Goal: Find specific page/section: Find specific page/section

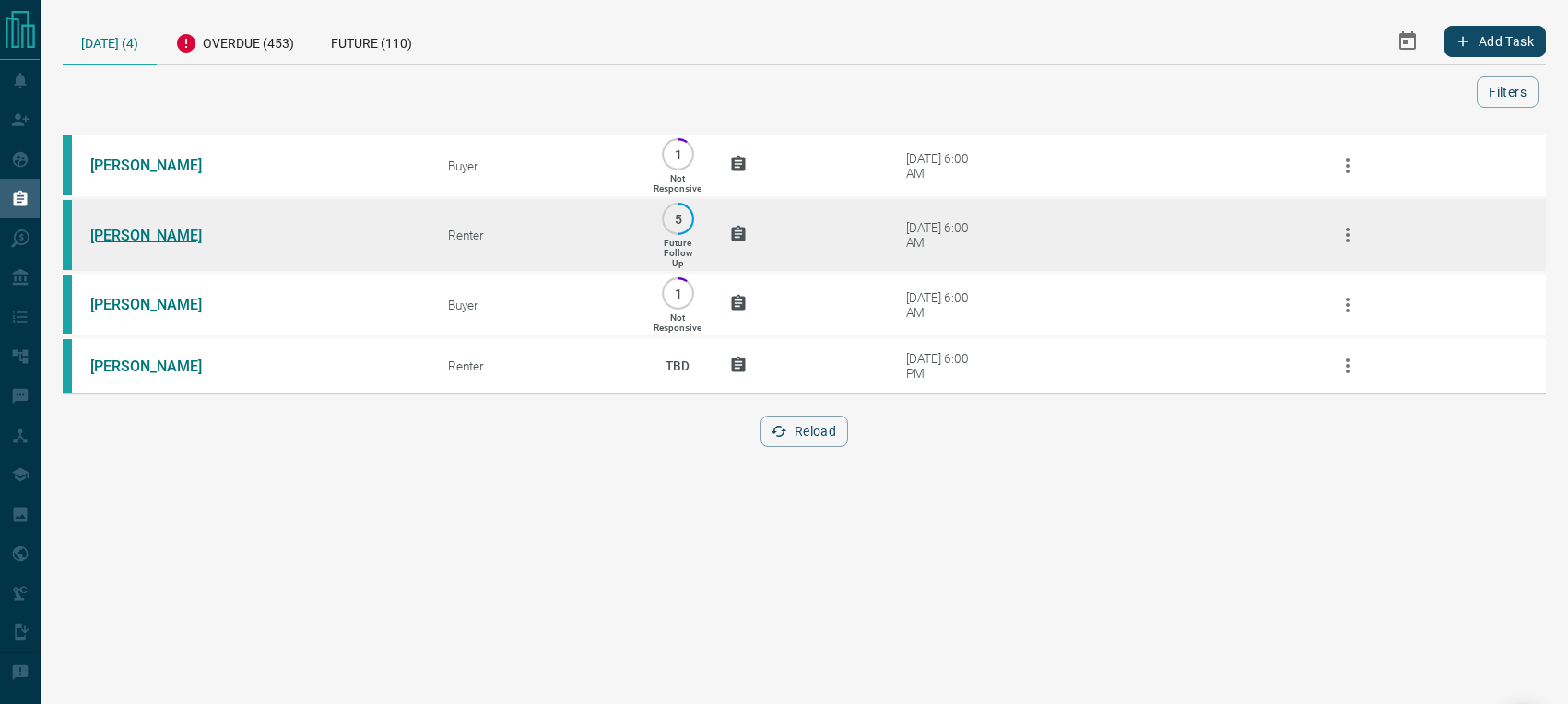
click at [146, 236] on link "[PERSON_NAME]" at bounding box center [158, 236] width 138 height 18
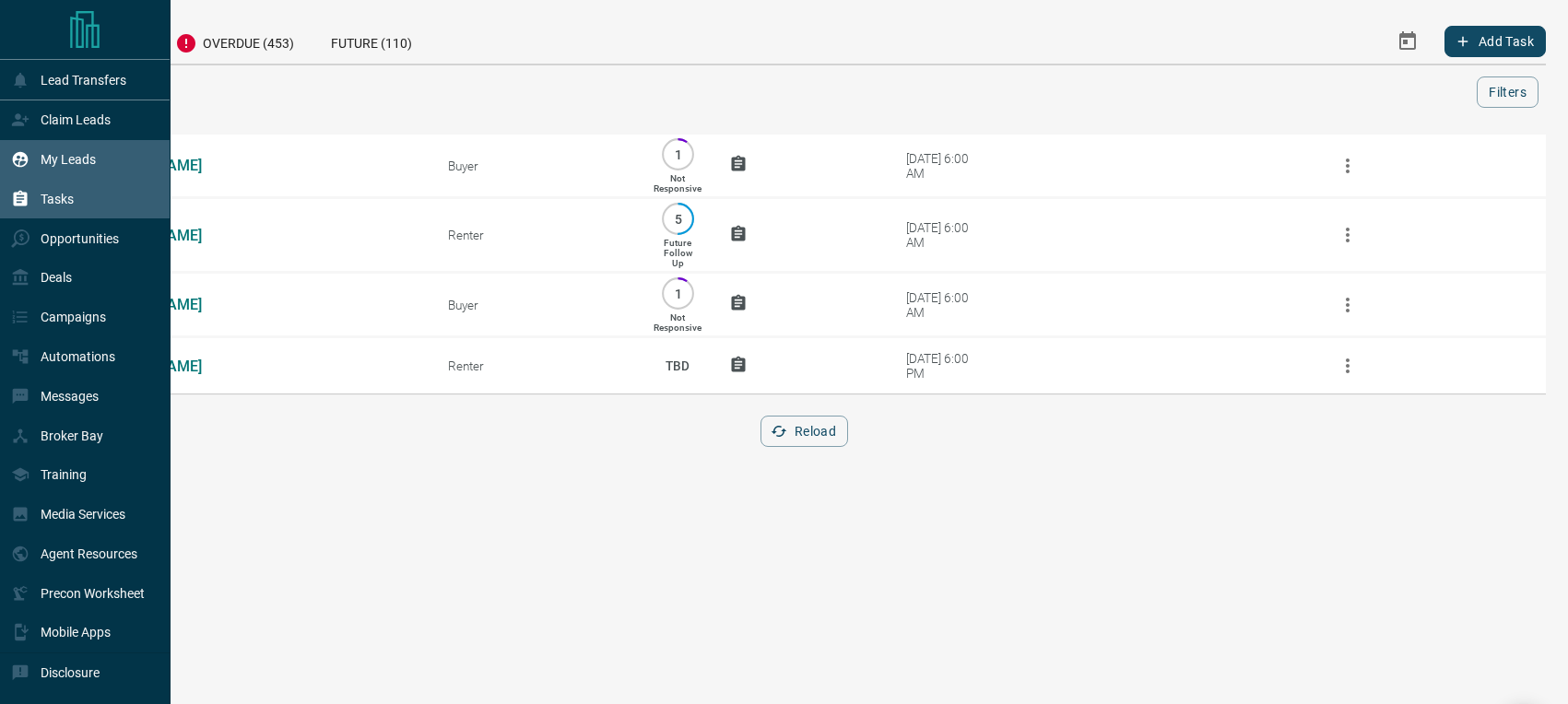
click at [70, 151] on div "My Leads" at bounding box center [53, 159] width 85 height 30
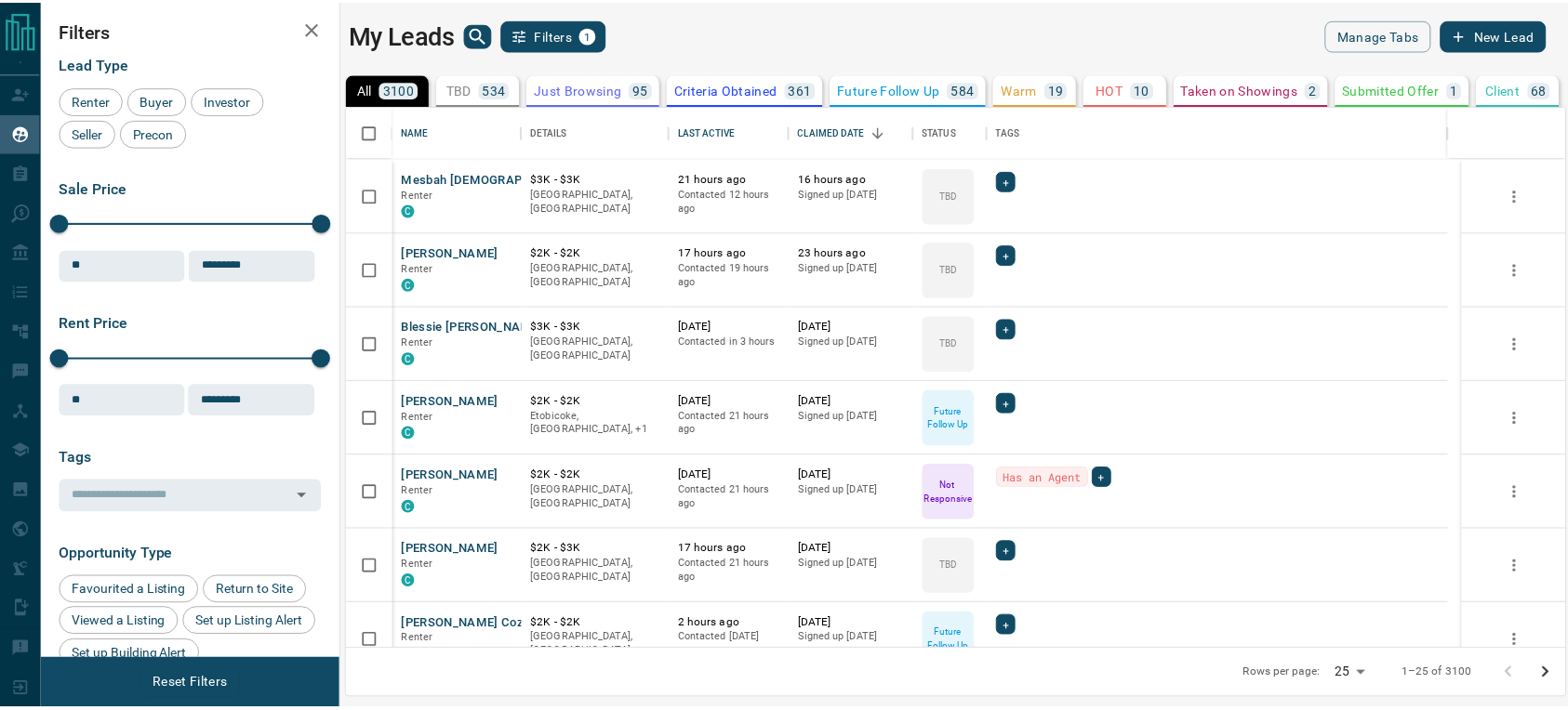
scroll to position [530, 1217]
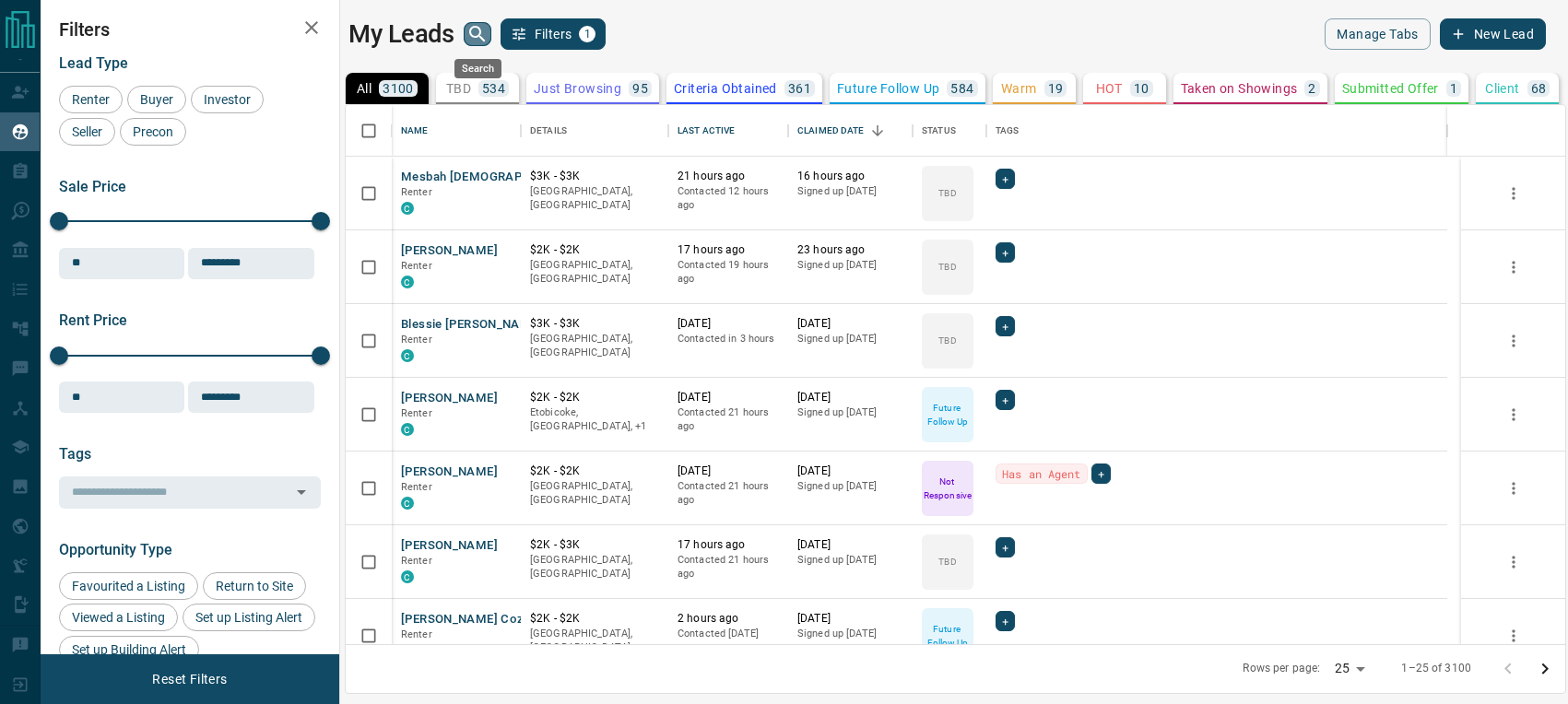
click at [479, 28] on icon "search button" at bounding box center [477, 33] width 16 height 16
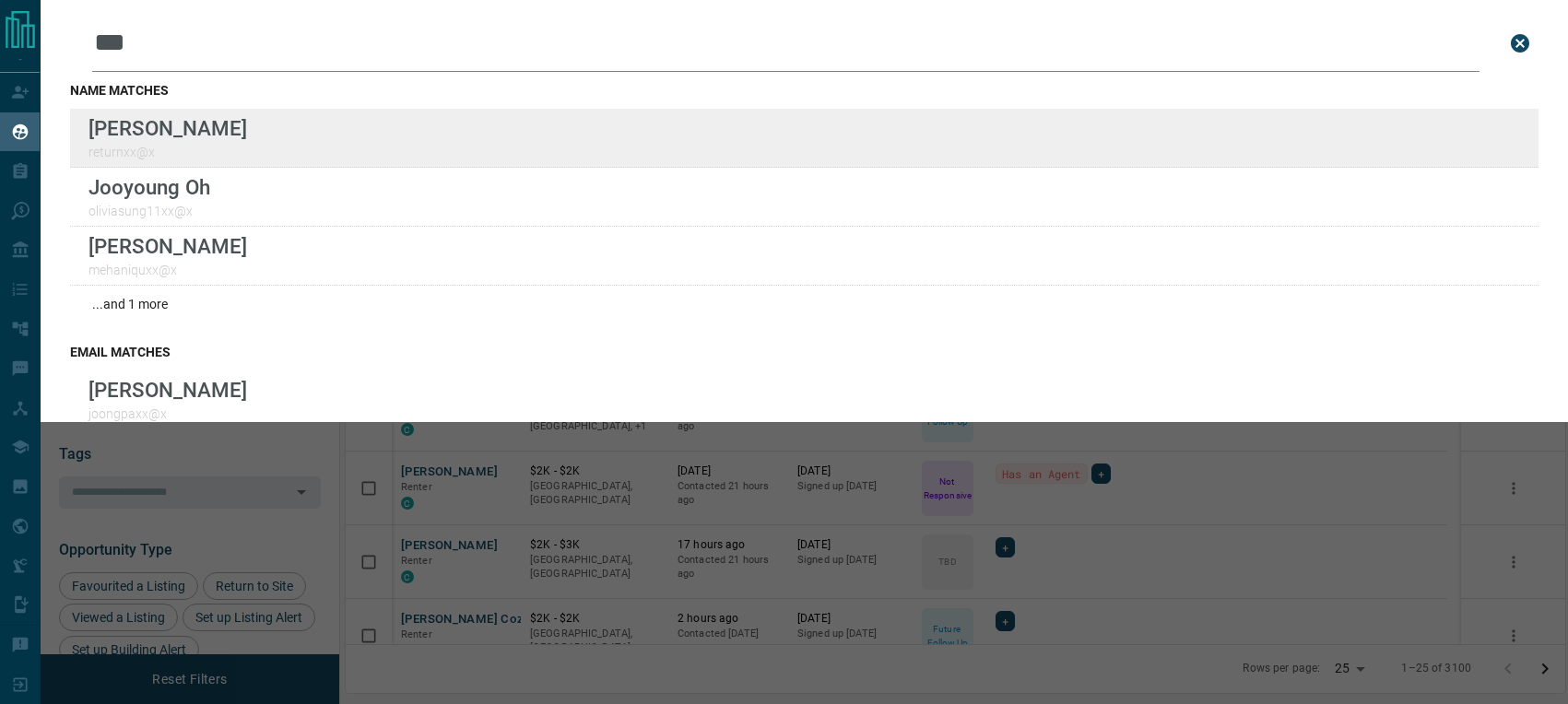
type input "***"
click at [0, 0] on div "Lead Transfers Claim Leads My Leads Tasks Opportunities Deals Campaigns Automat…" at bounding box center [784, 340] width 1568 height 682
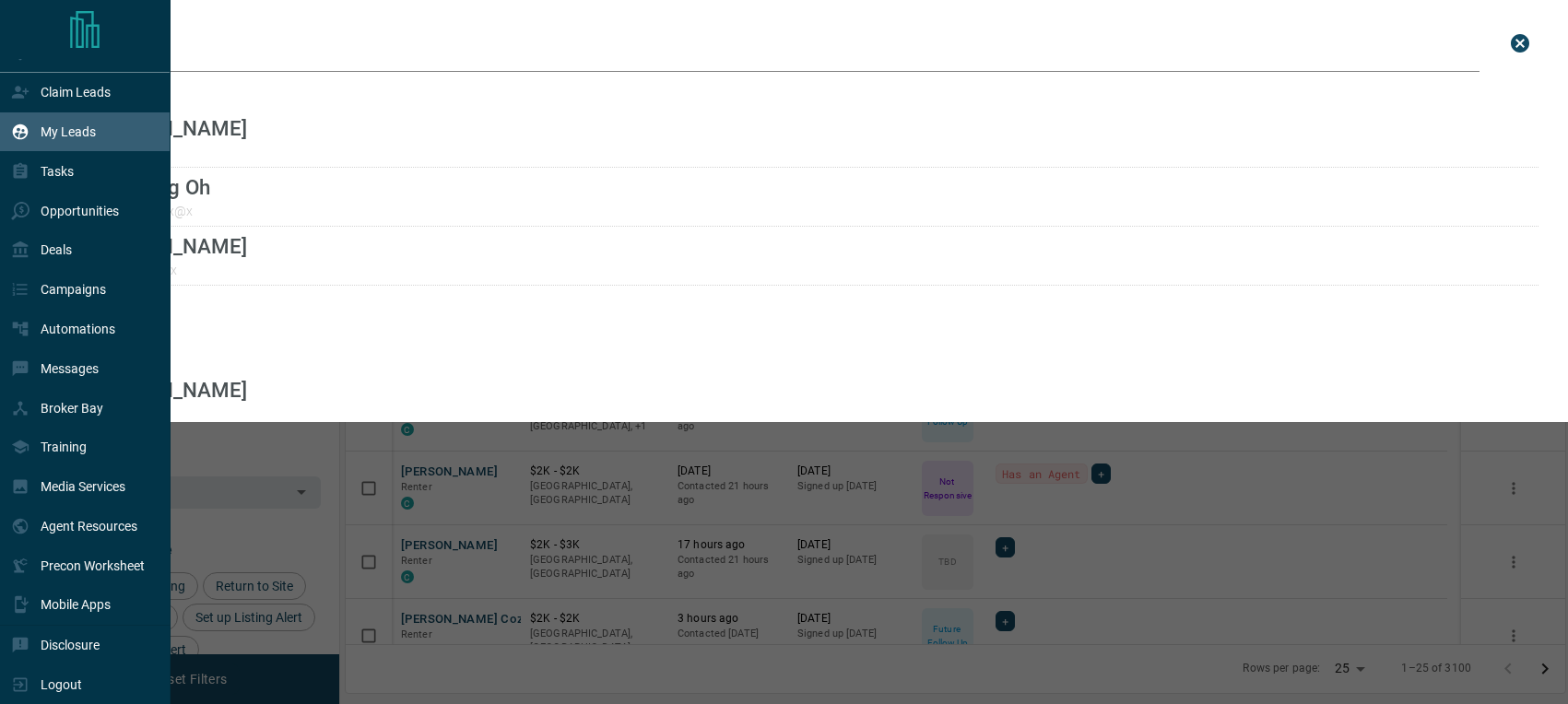
click at [84, 210] on p "Opportunities" at bounding box center [79, 210] width 78 height 15
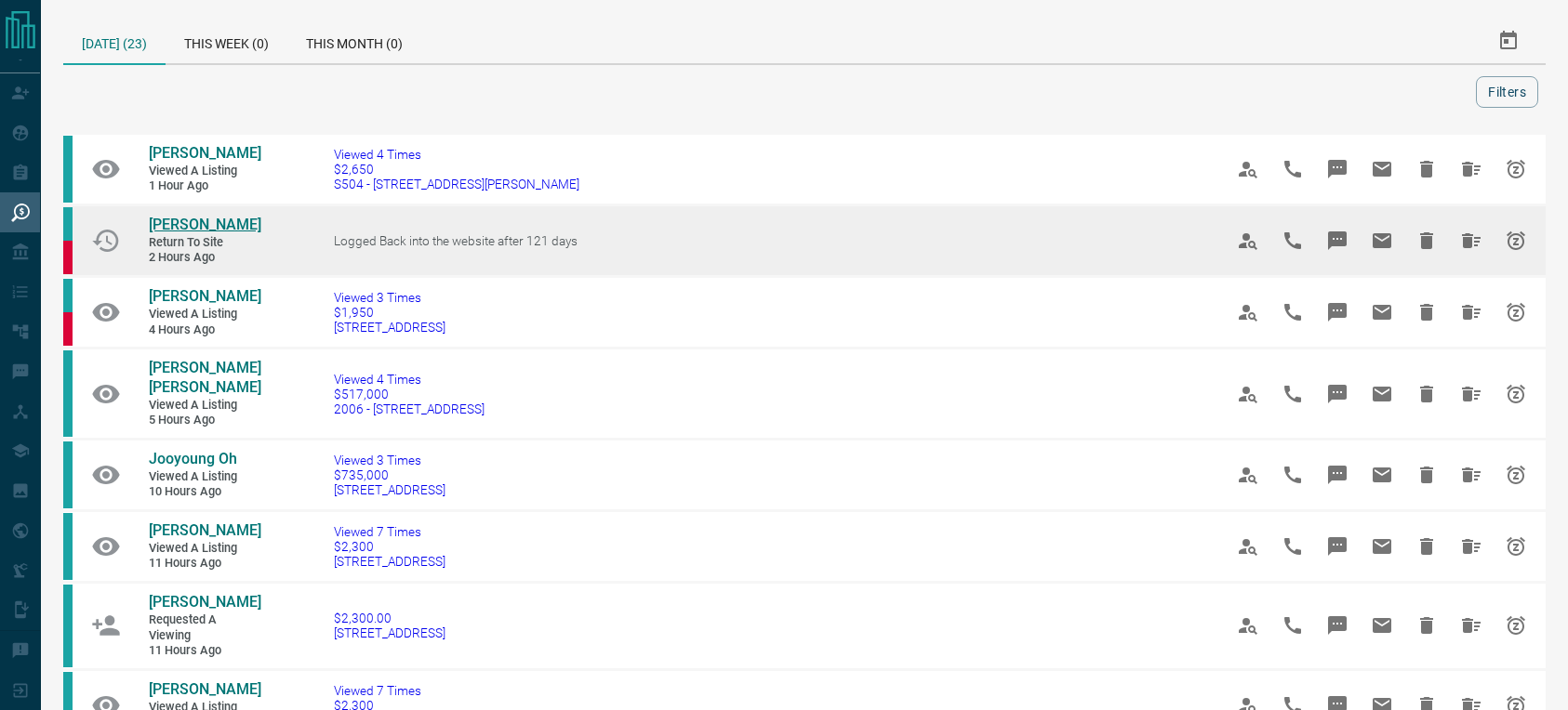
click at [207, 219] on span "[PERSON_NAME]" at bounding box center [205, 225] width 112 height 18
click at [1462, 235] on icon "Hide All from Yuanyuan Wang" at bounding box center [1471, 241] width 19 height 15
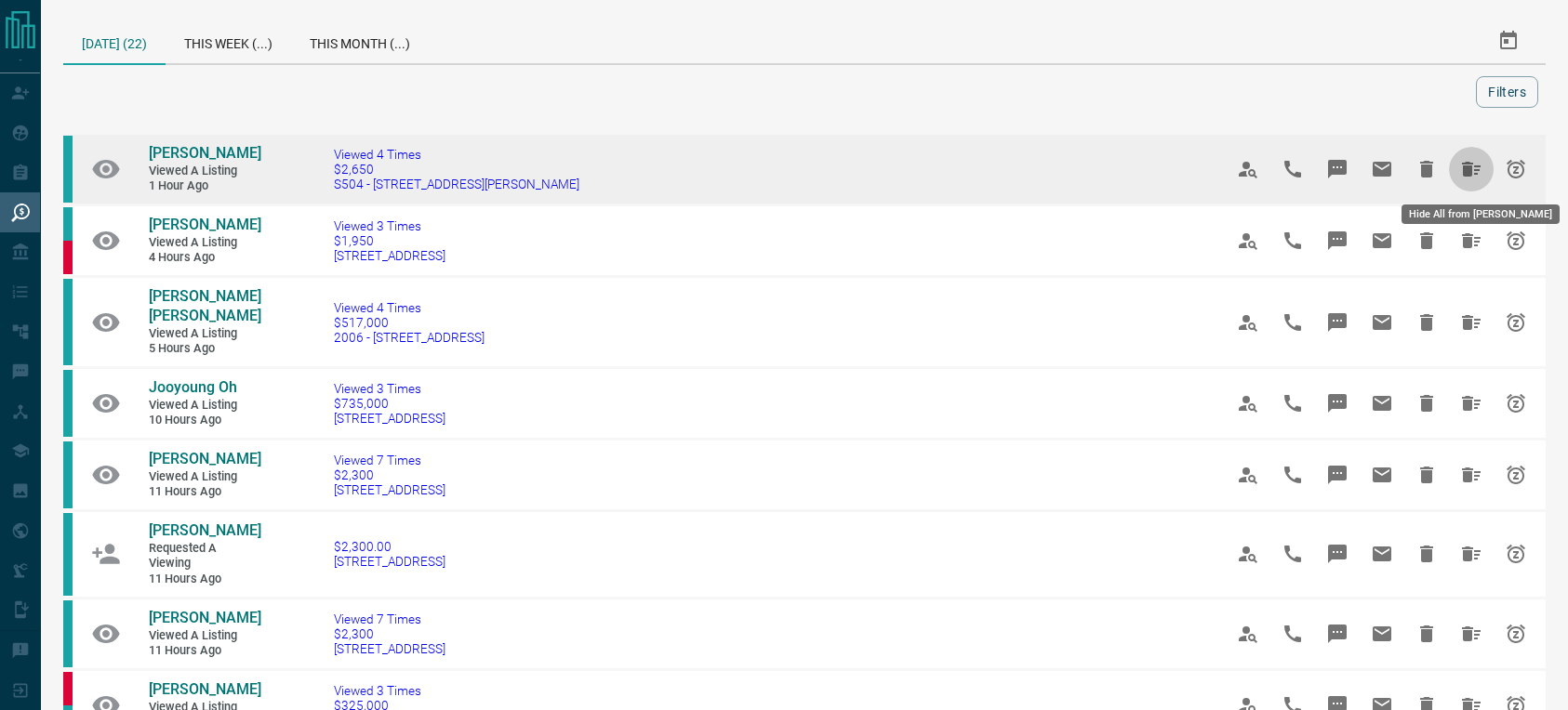
click at [1466, 173] on icon "Hide All from Enoch Tang" at bounding box center [1471, 169] width 19 height 15
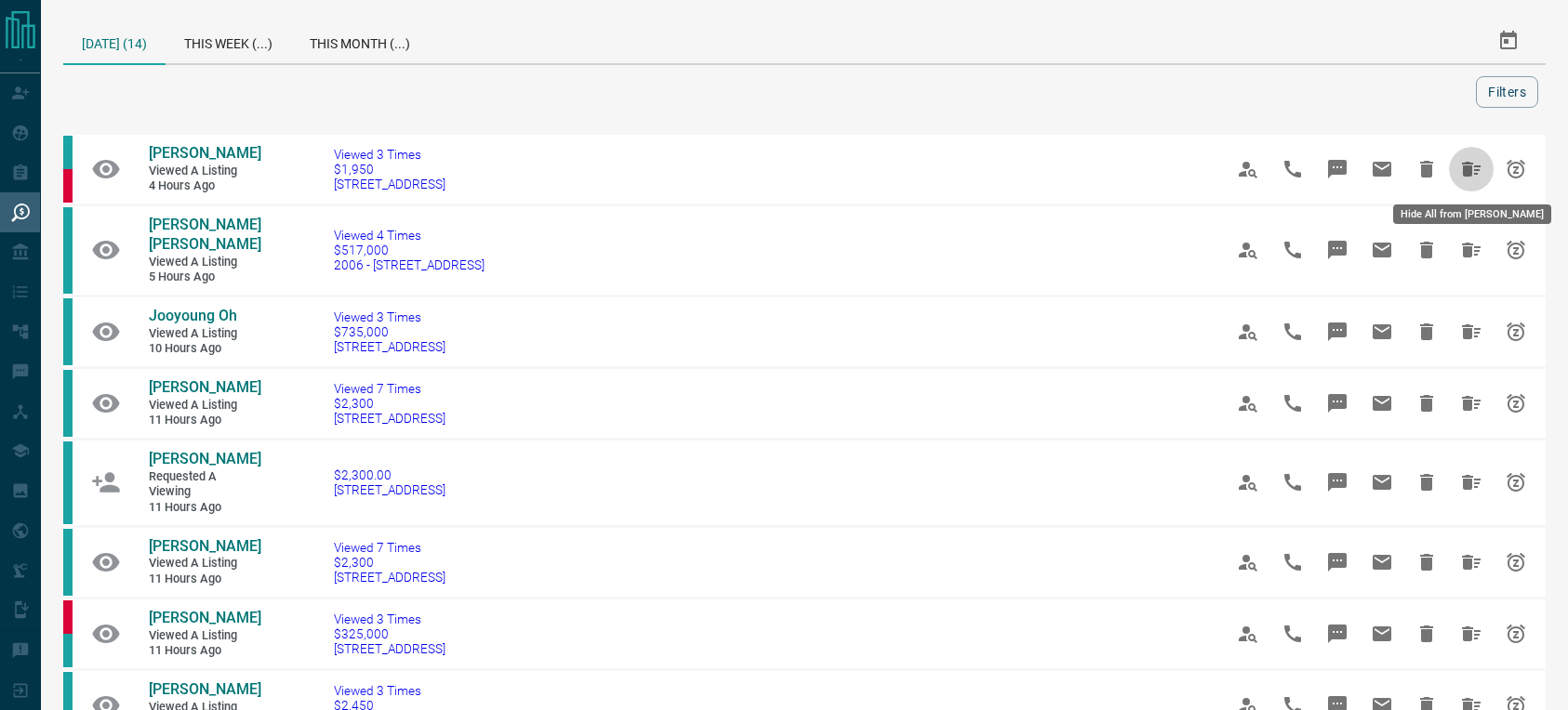
click at [1466, 175] on icon "Hide All from Aurélie Kpakpo" at bounding box center [1471, 169] width 19 height 15
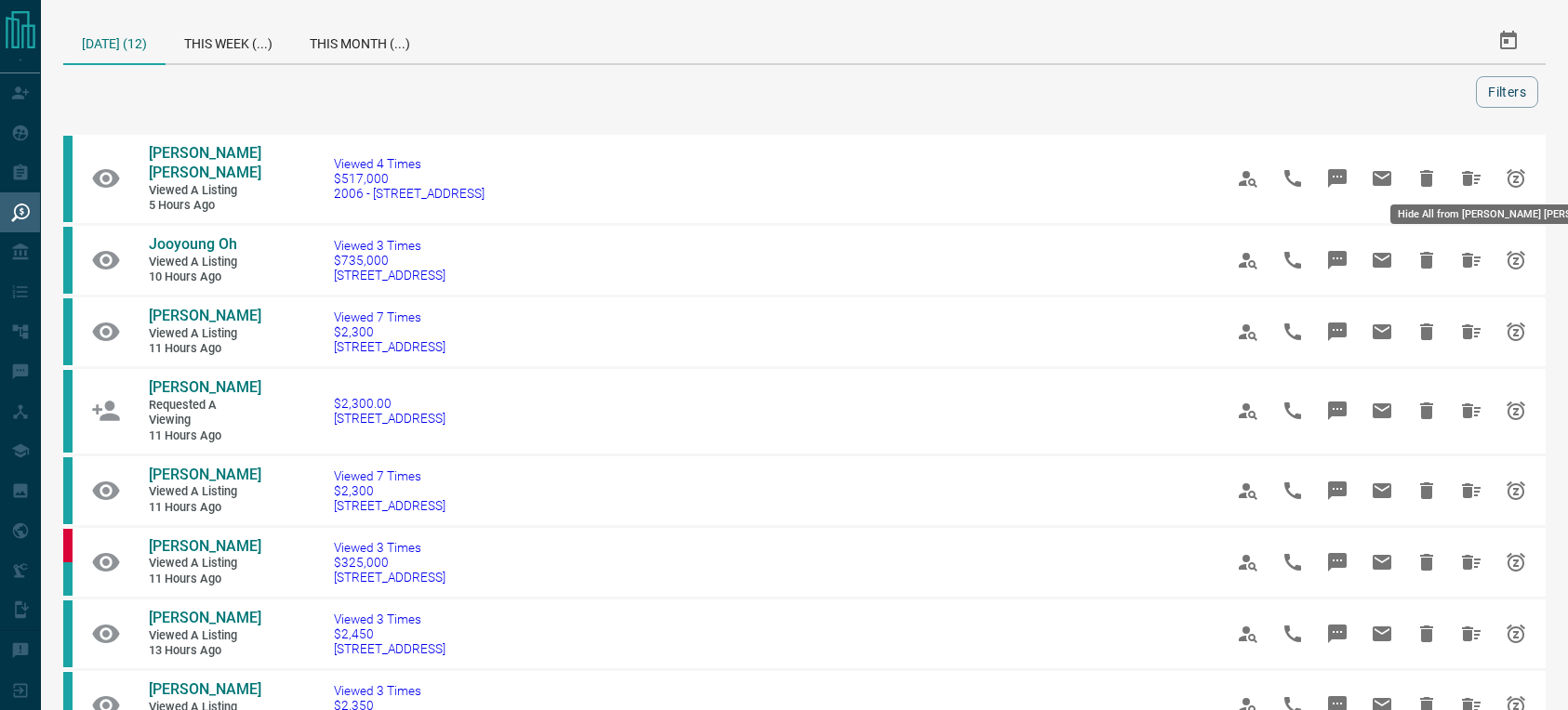
drag, startPoint x: 1465, startPoint y: 171, endPoint x: 1429, endPoint y: 169, distance: 36.1
click at [1464, 171] on icon "Hide All from Cooper Jackson" at bounding box center [1471, 178] width 19 height 15
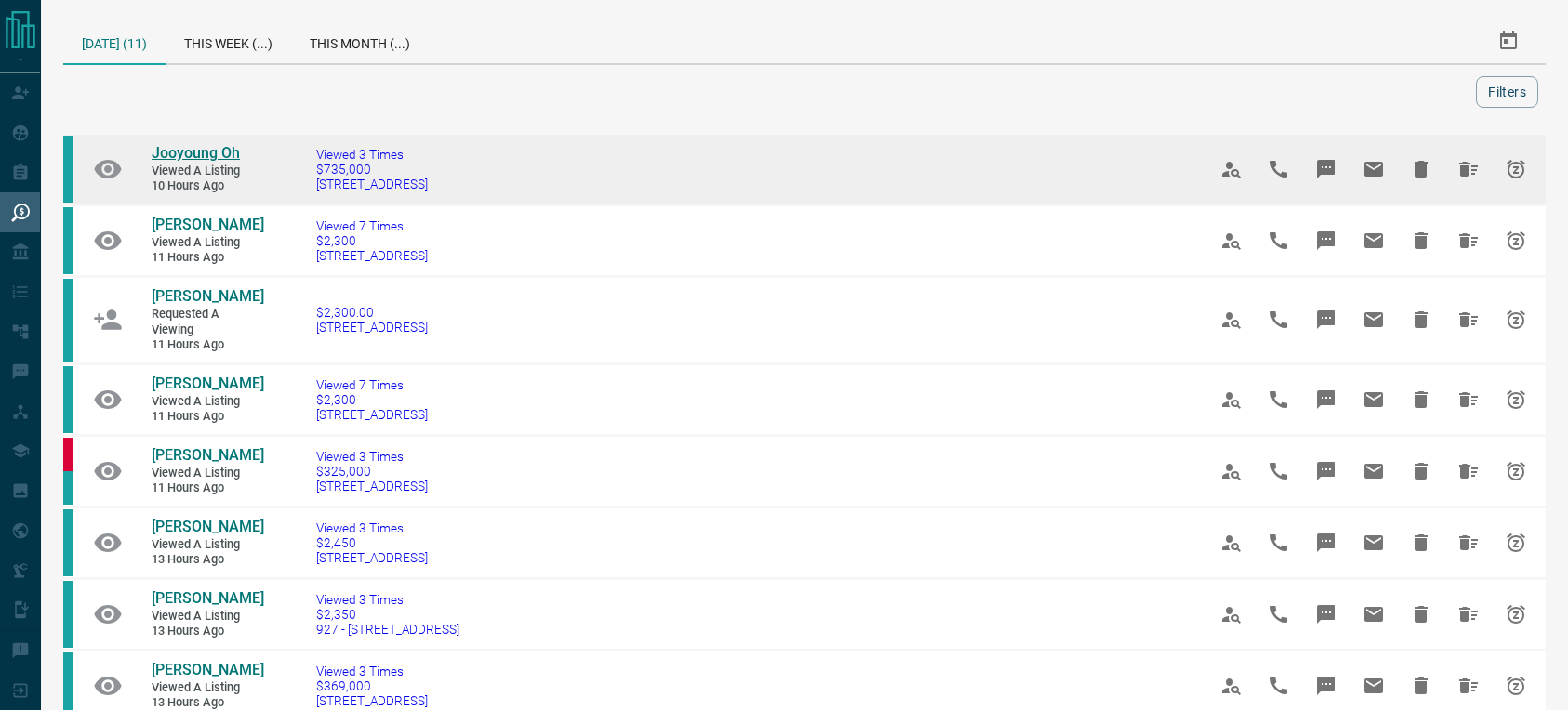
click at [189, 156] on span "Jooyoung Oh" at bounding box center [196, 153] width 89 height 18
click at [1465, 167] on icon "Hide All from Jooyoung Oh" at bounding box center [1468, 169] width 19 height 15
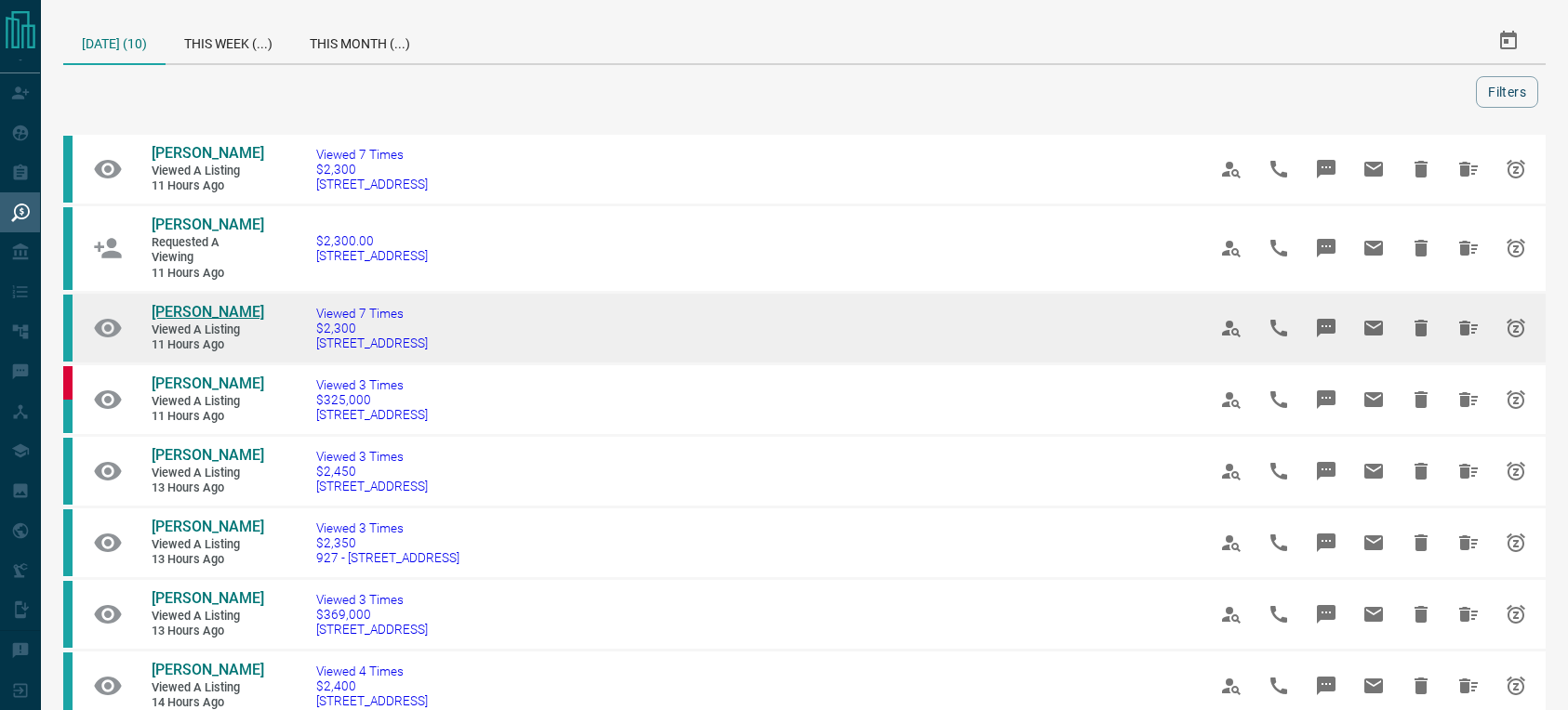
click at [191, 308] on span "[PERSON_NAME]" at bounding box center [208, 312] width 112 height 18
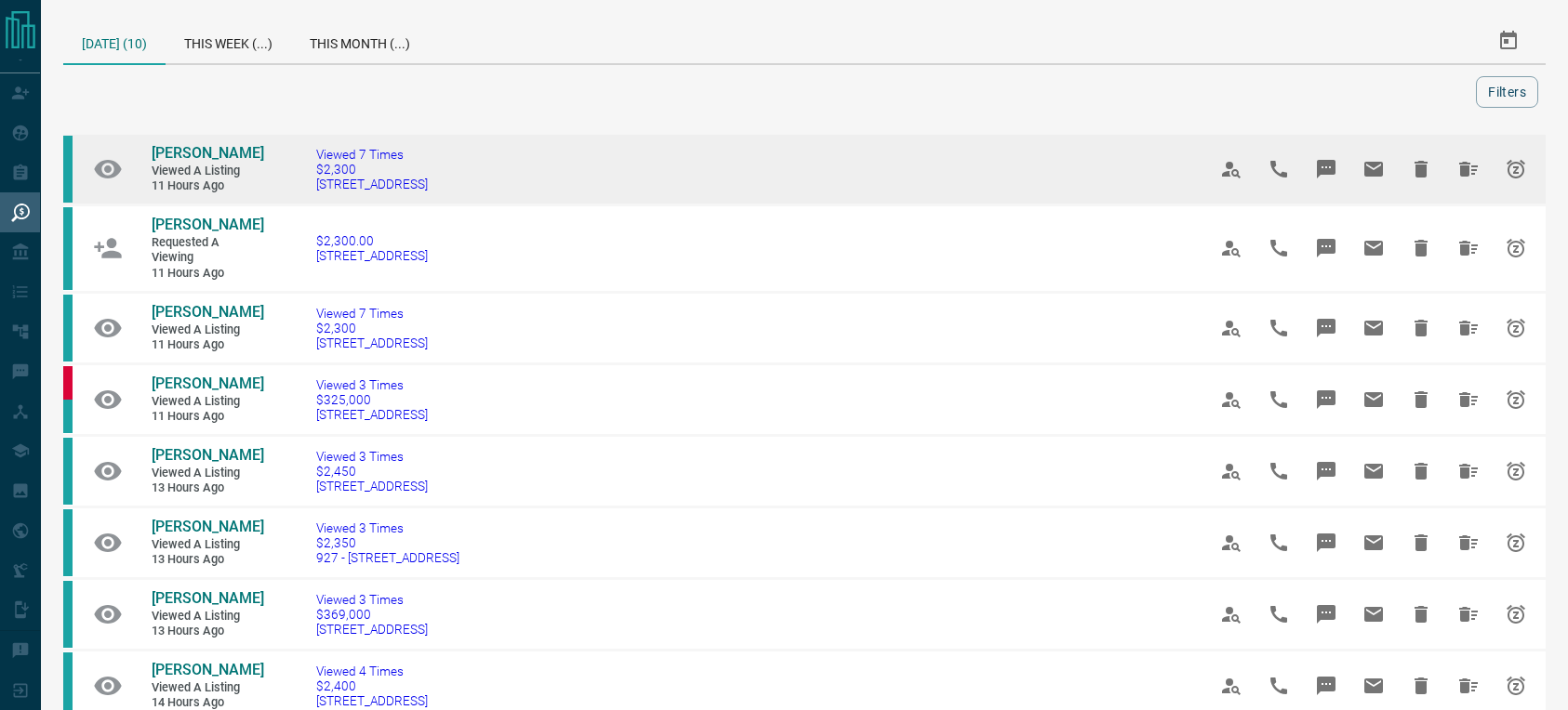
click at [1450, 169] on button "Hide All from Jiung Yang" at bounding box center [1468, 169] width 44 height 44
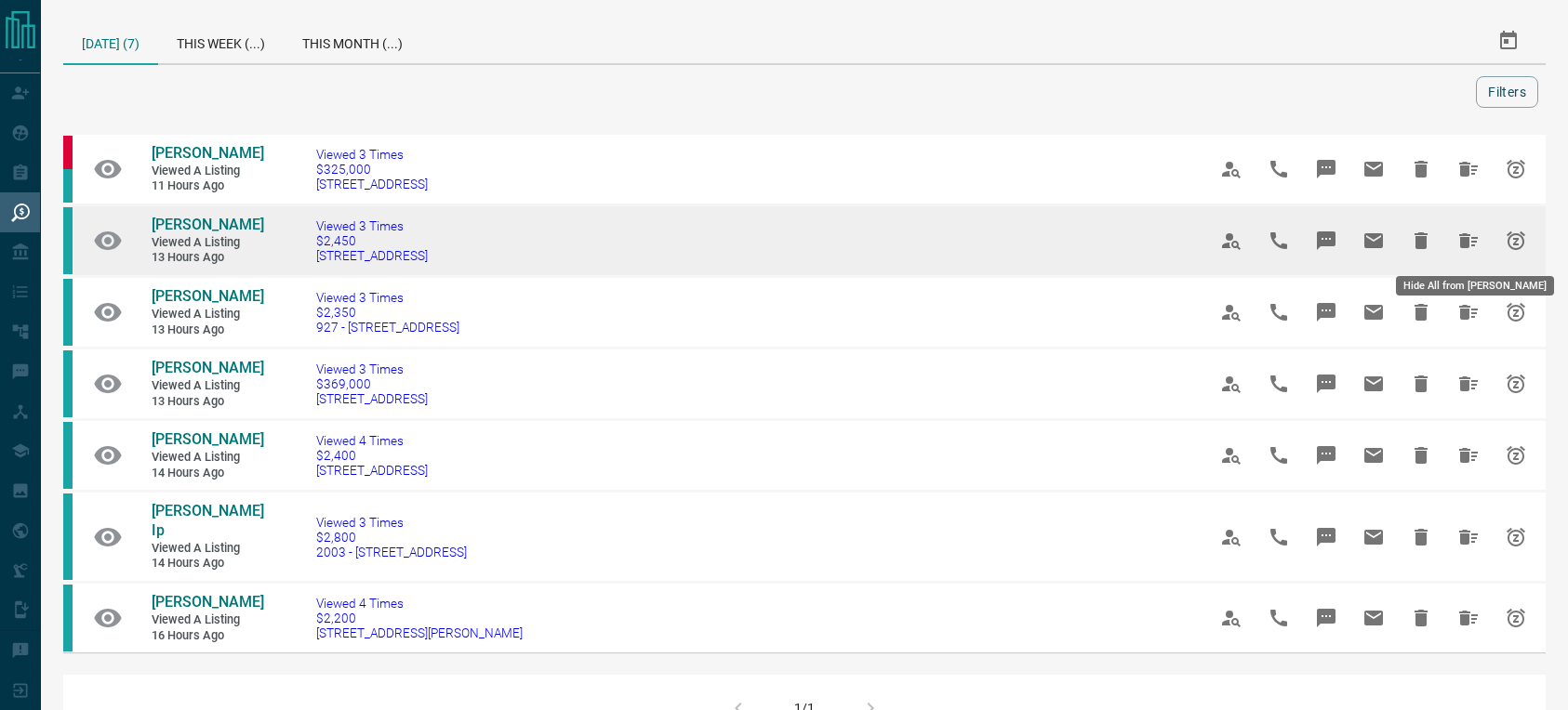
click at [1459, 242] on icon "Hide All from Ren Dowuona" at bounding box center [1468, 241] width 19 height 15
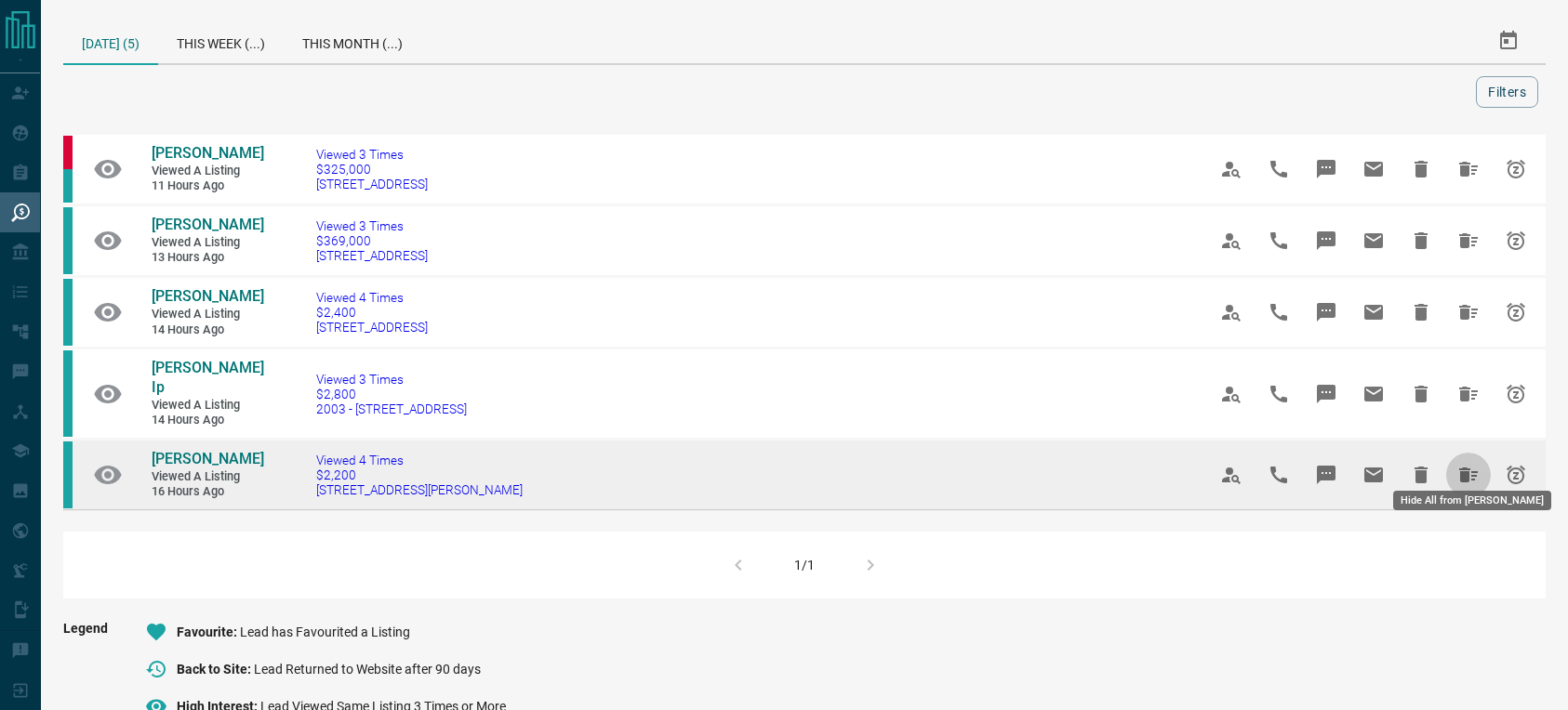
click at [1472, 467] on icon "Hide All from Alireza Saghari" at bounding box center [1468, 474] width 19 height 15
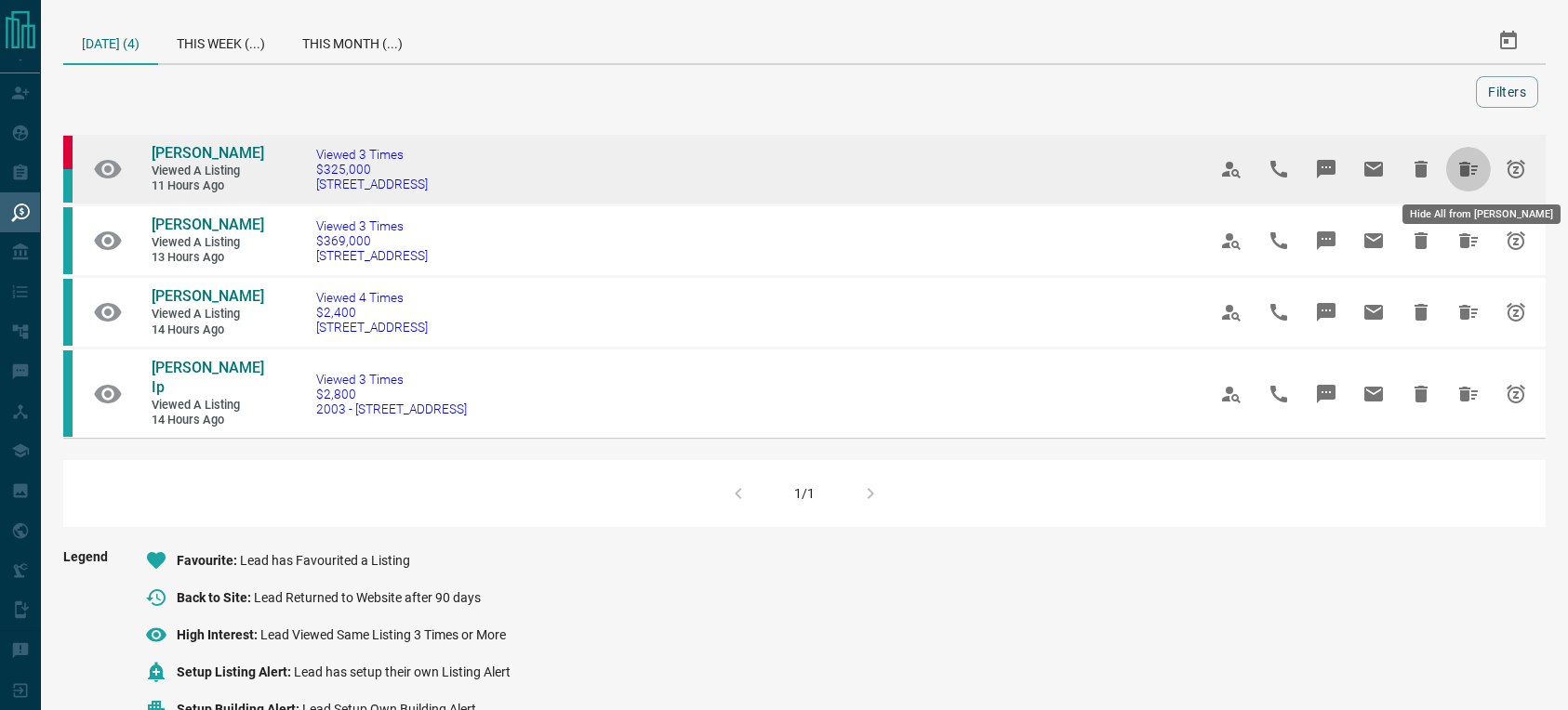
click at [1461, 162] on icon "Hide All from Jisung Lee" at bounding box center [1468, 169] width 19 height 15
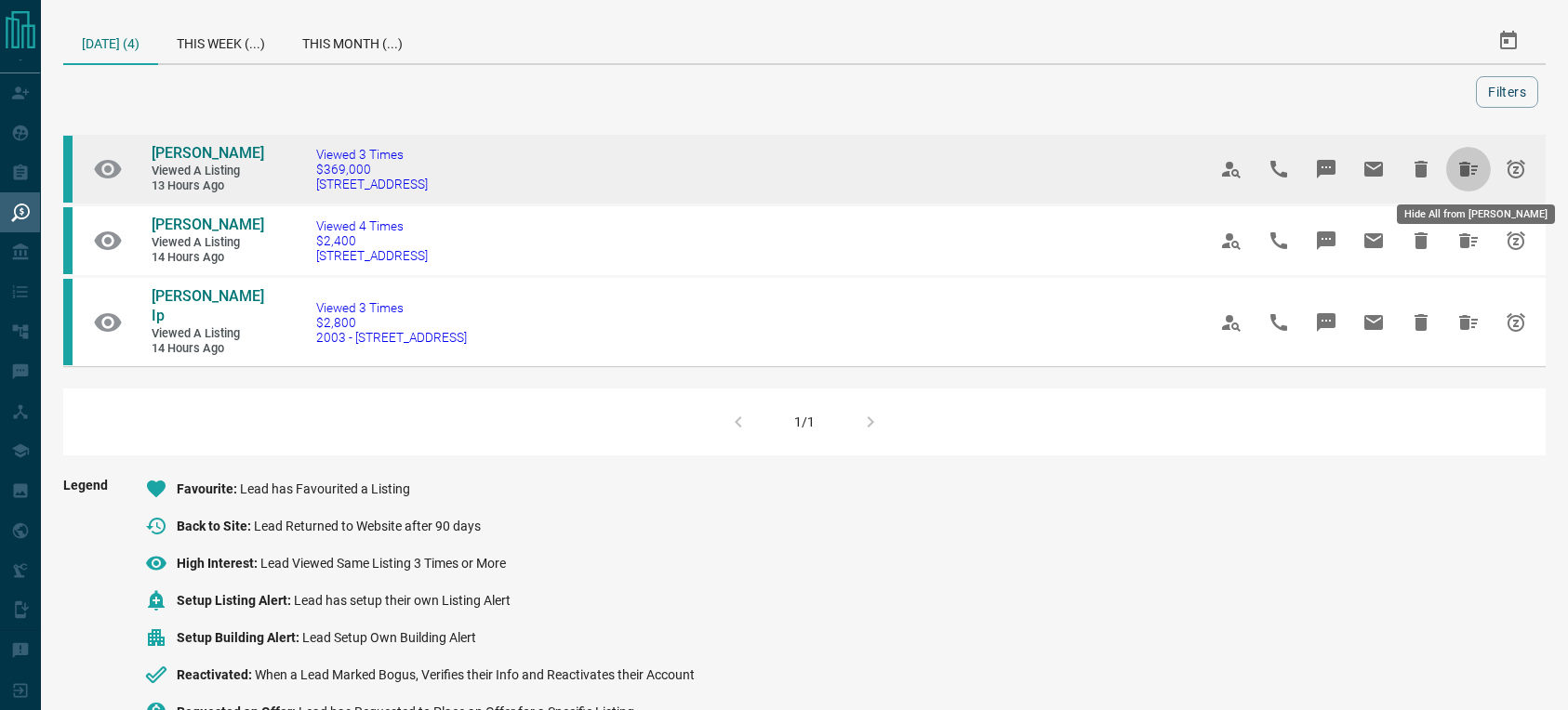
click at [1462, 171] on icon "Hide All from Joseph Wang" at bounding box center [1468, 169] width 19 height 15
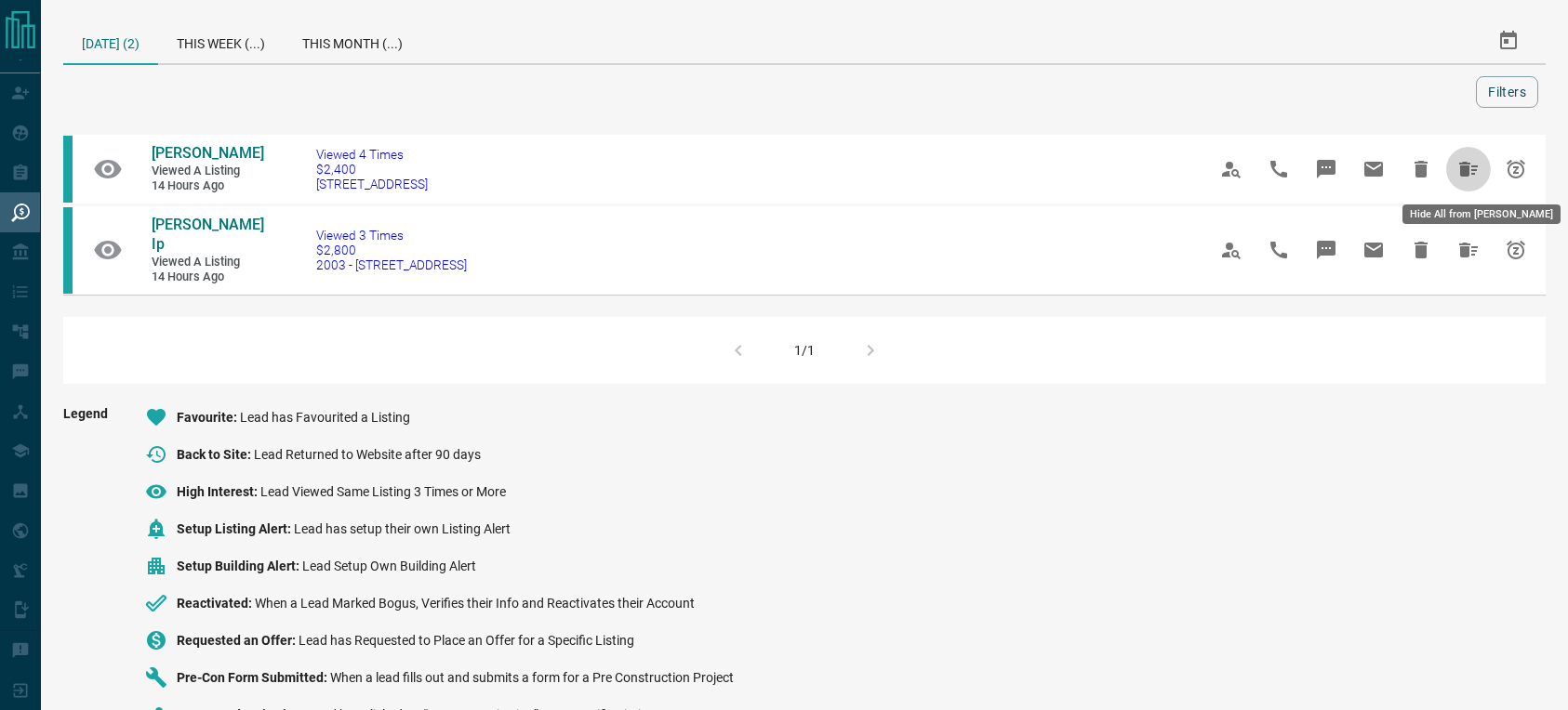
click at [1462, 171] on icon "Hide All from Sonia Afrin" at bounding box center [1468, 169] width 19 height 15
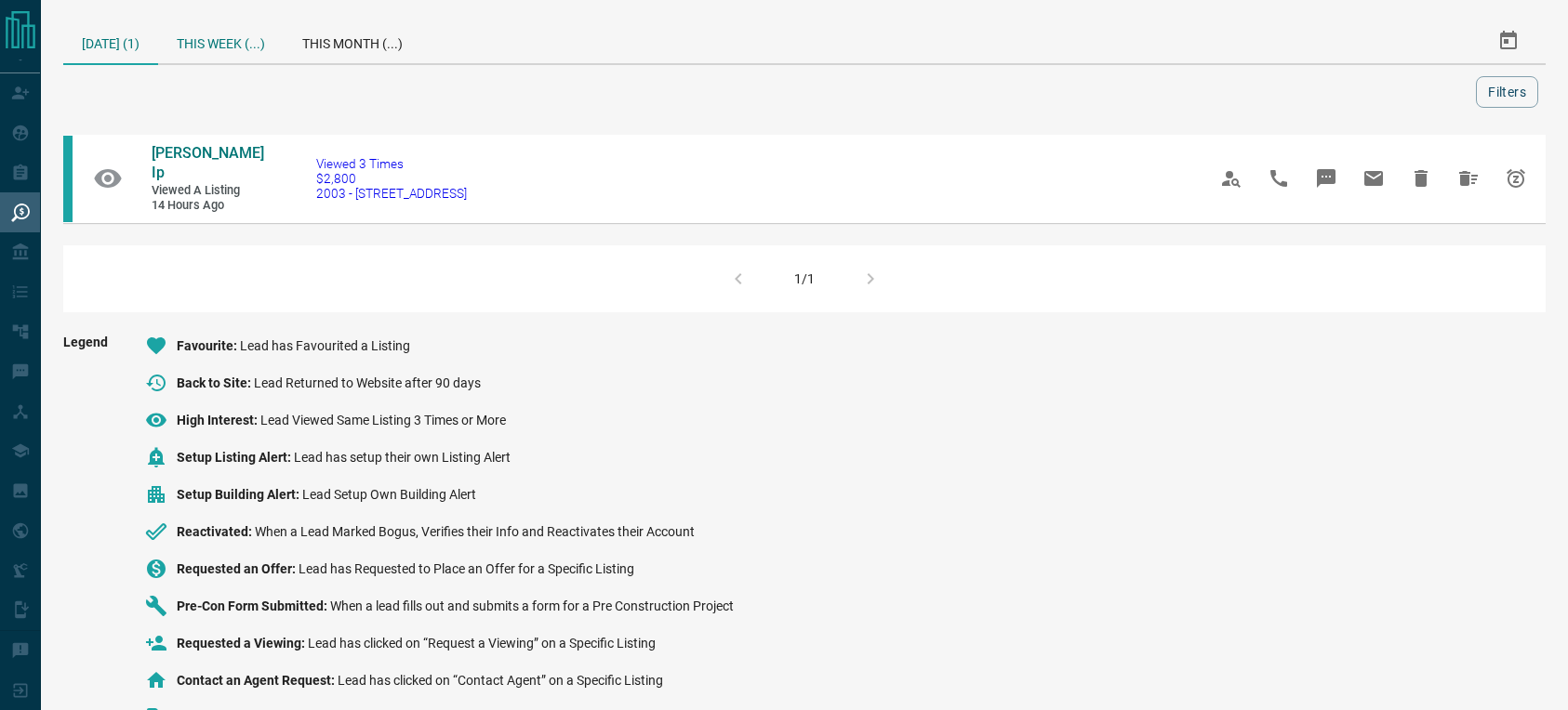
click at [219, 25] on div "This Week (...)" at bounding box center [220, 40] width 125 height 44
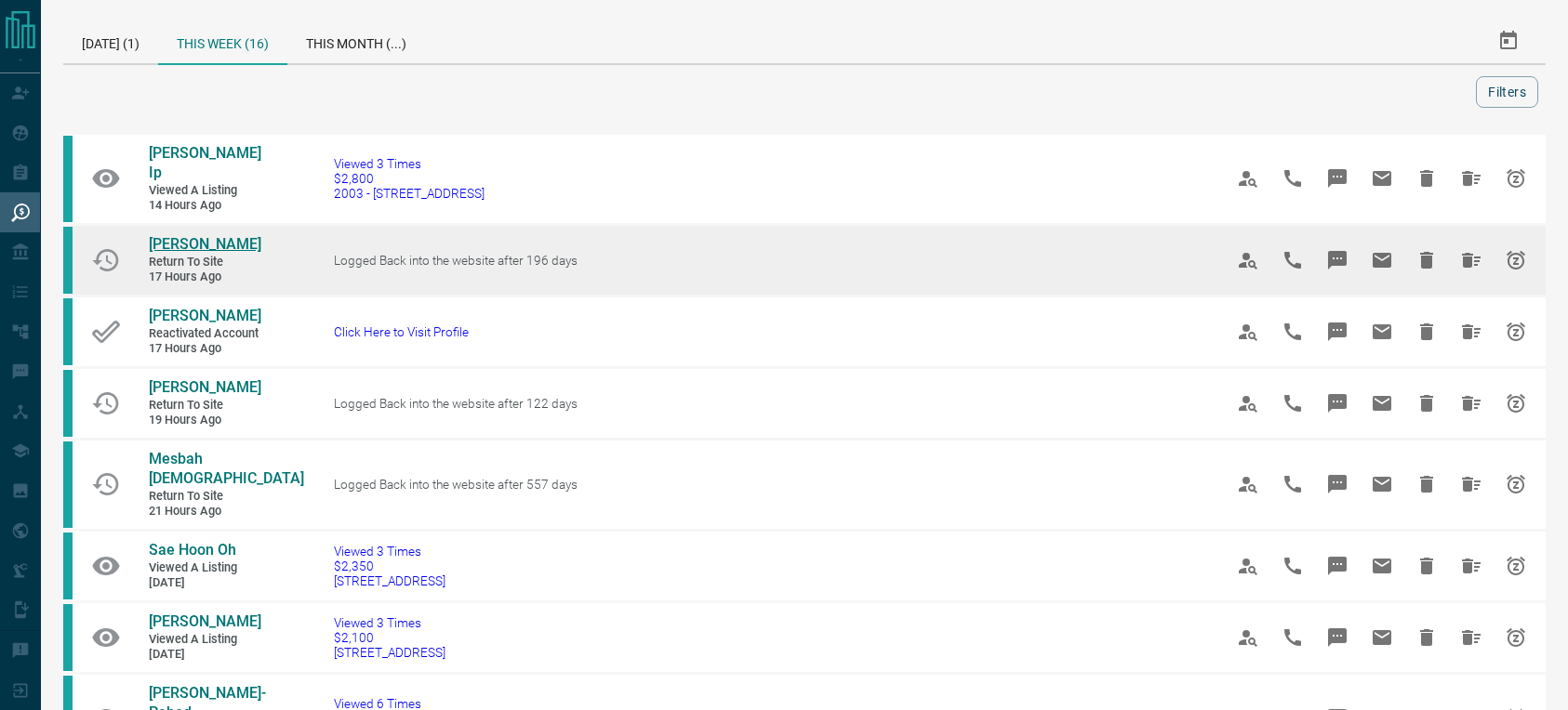
click at [177, 235] on span "[PERSON_NAME]" at bounding box center [205, 244] width 112 height 18
click at [1470, 254] on icon "Hide All from Amanda Longworth" at bounding box center [1471, 259] width 19 height 15
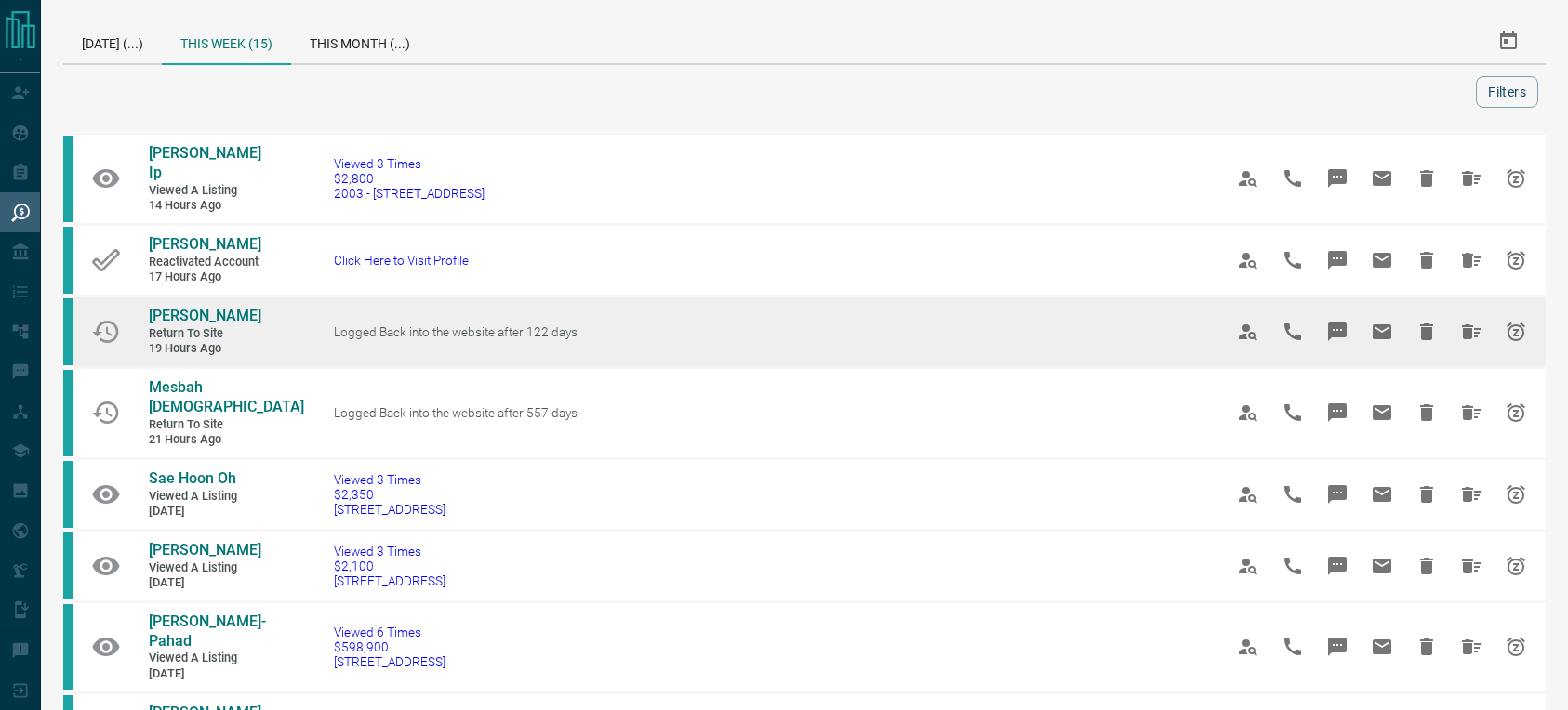
click at [184, 307] on span "[PERSON_NAME]" at bounding box center [205, 316] width 112 height 18
click at [1469, 324] on icon "Hide All from Tega Otojare" at bounding box center [1471, 331] width 19 height 15
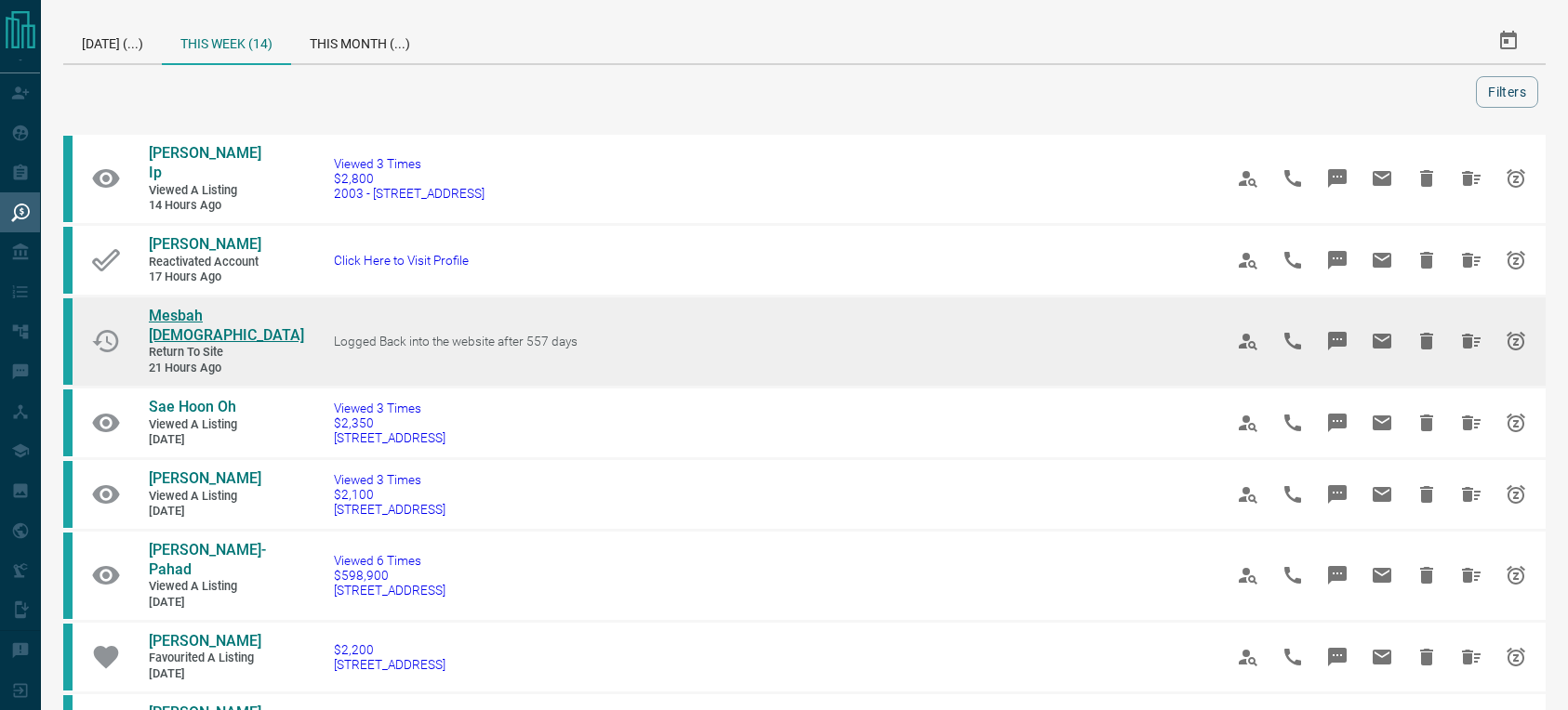
click at [183, 307] on span "Mesbah [DEMOGRAPHIC_DATA]" at bounding box center [226, 325] width 155 height 37
click at [1470, 333] on icon "Hide All from Mesbah Islam" at bounding box center [1471, 340] width 19 height 15
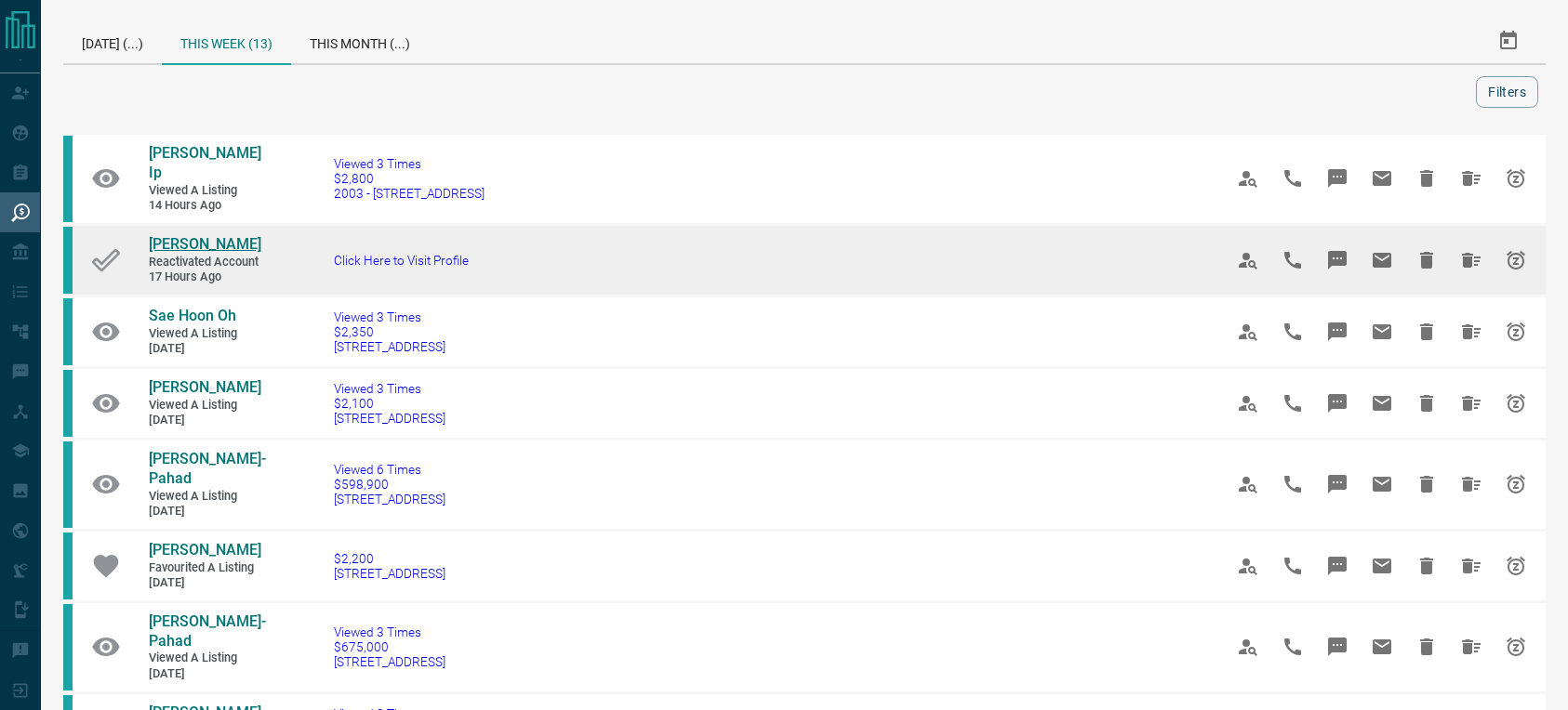
click at [184, 235] on span "[PERSON_NAME]" at bounding box center [205, 244] width 112 height 18
